Goal: Task Accomplishment & Management: Manage account settings

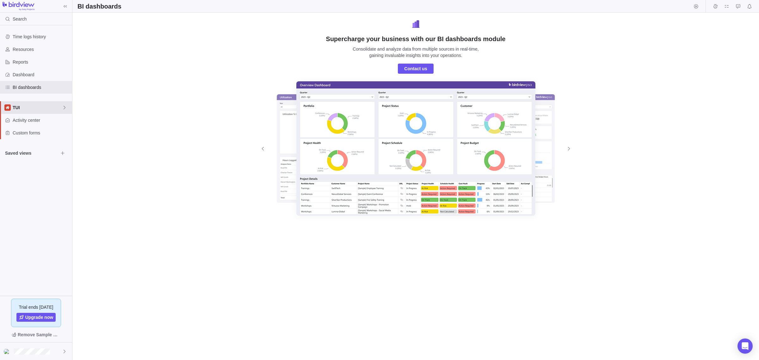
click at [65, 108] on icon at bounding box center [64, 107] width 5 height 5
click at [59, 134] on icon "Edit space settings" at bounding box center [59, 134] width 4 height 4
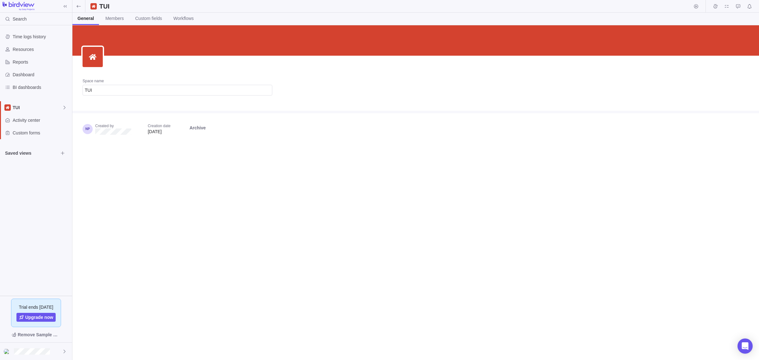
click at [233, 119] on div "Created by Creation date [DATE] Archive" at bounding box center [177, 131] width 210 height 37
click at [90, 56] on icon "Edit" at bounding box center [92, 56] width 5 height 5
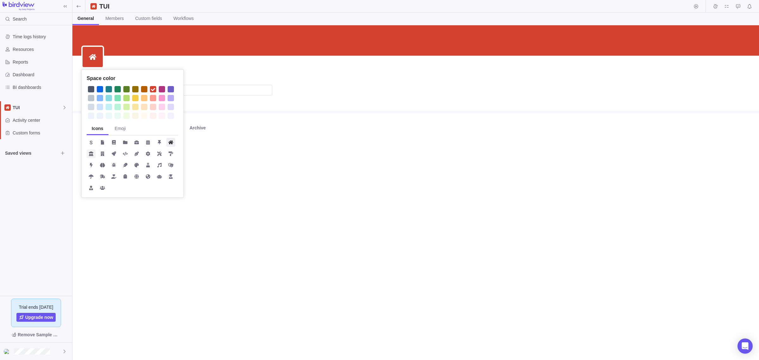
click at [90, 154] on icon at bounding box center [91, 153] width 5 height 5
click at [120, 89] on div at bounding box center [117, 89] width 6 height 6
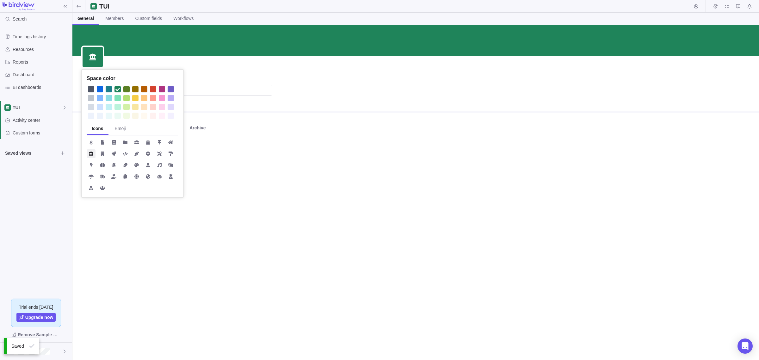
click at [206, 149] on div "Space color Icons Emoji Space name TUI Created by Creation date [DATE] Archive" at bounding box center [415, 192] width 687 height 335
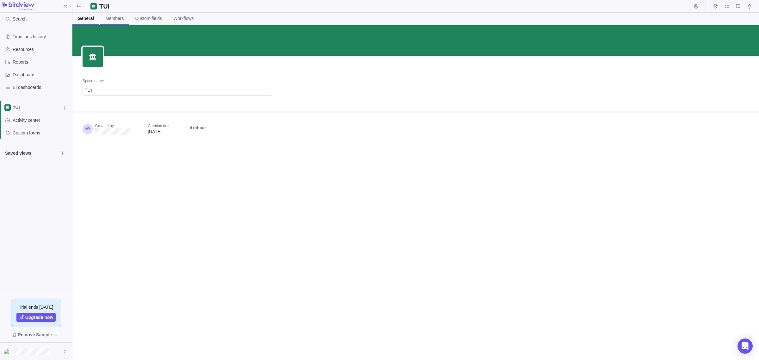
click at [113, 21] on span "Members" at bounding box center [114, 18] width 18 height 6
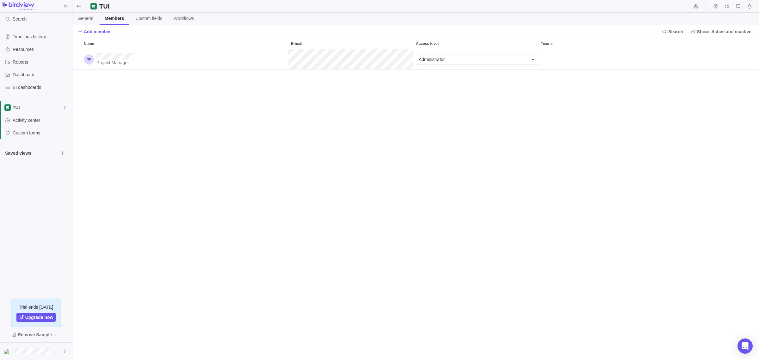
scroll to position [305, 680]
click at [155, 21] on span "Custom fields" at bounding box center [148, 18] width 27 height 6
click at [180, 18] on span "Workflows" at bounding box center [185, 18] width 20 height 6
click at [83, 18] on span "General" at bounding box center [85, 18] width 16 height 6
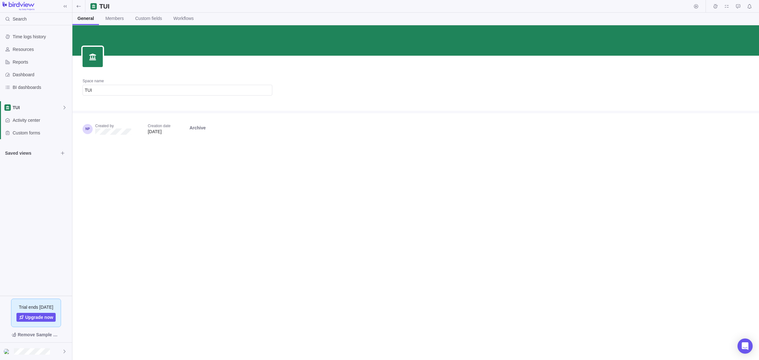
click at [180, 238] on div "Space name TUI Created by Creation date [DATE] Archive" at bounding box center [415, 192] width 687 height 335
click at [13, 106] on span "TUI" at bounding box center [37, 107] width 49 height 6
click at [17, 135] on span "TUI" at bounding box center [36, 134] width 38 height 6
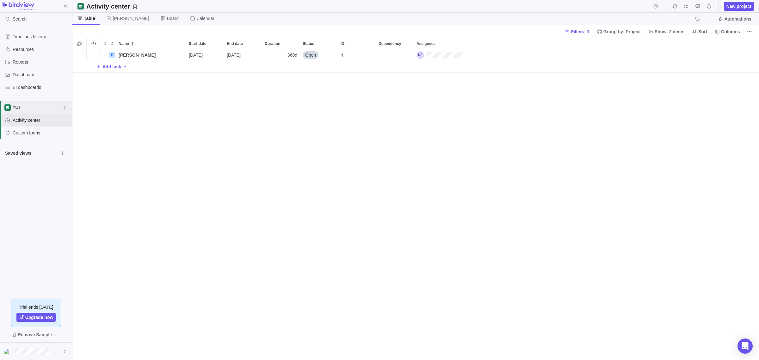
scroll to position [305, 680]
